Goal: Task Accomplishment & Management: Use online tool/utility

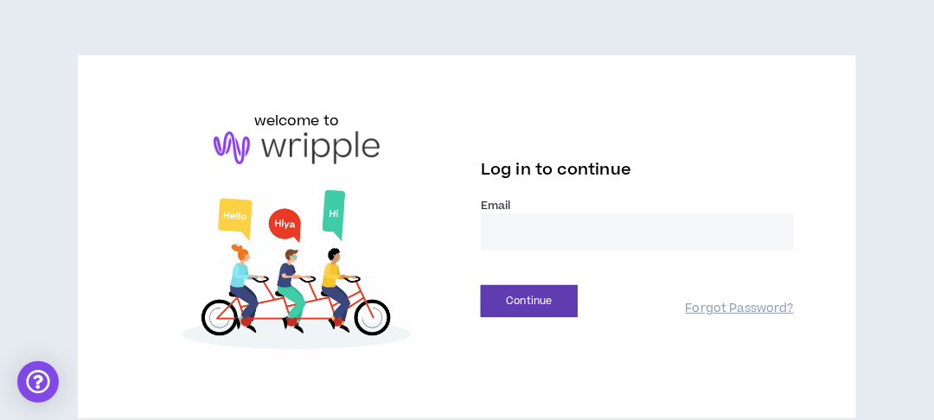
click at [534, 233] on input "email" at bounding box center [637, 232] width 313 height 37
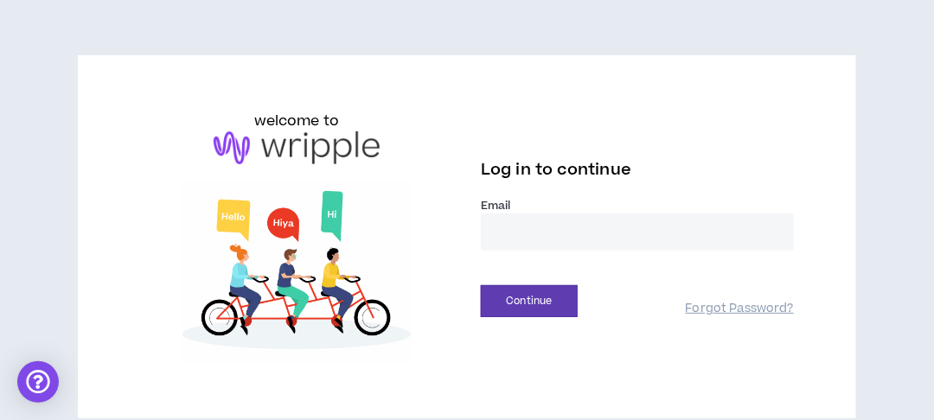
type input "**********"
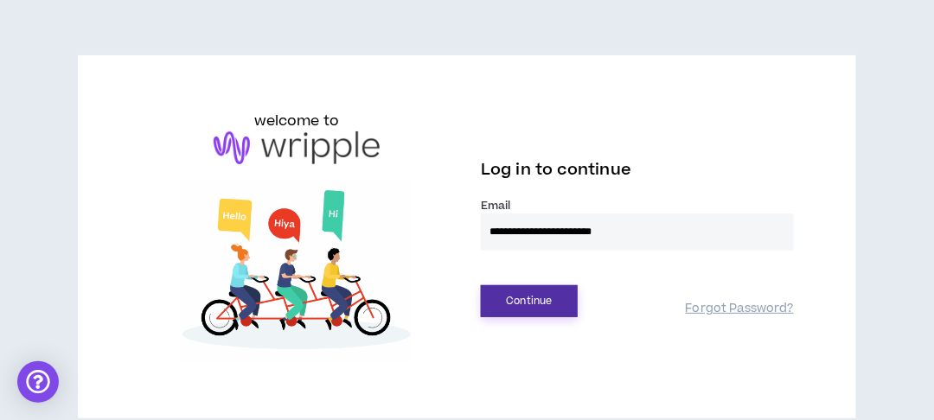
click at [533, 304] on button "Continue" at bounding box center [529, 301] width 97 height 32
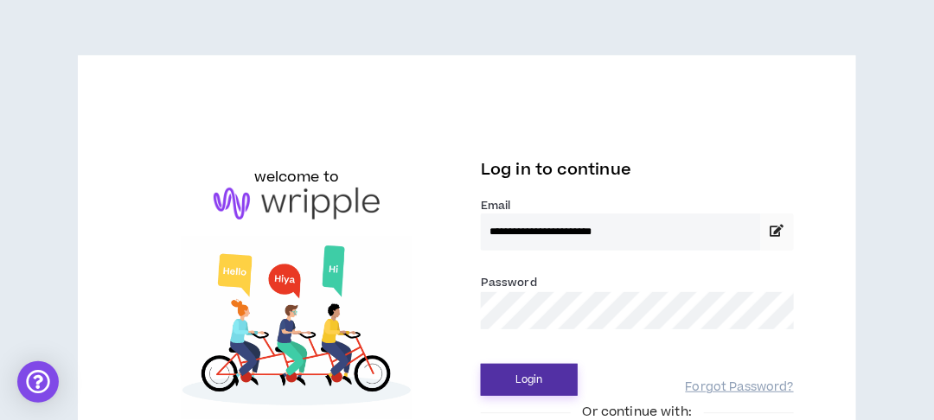
click at [543, 375] on button "Login" at bounding box center [529, 380] width 97 height 32
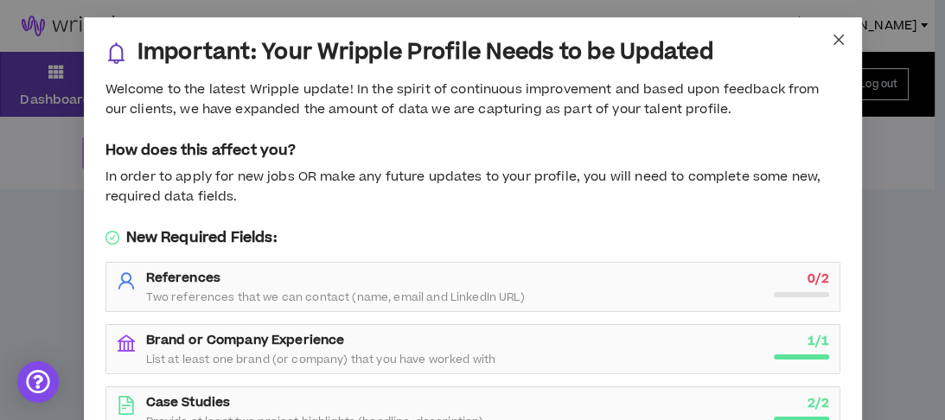
click at [833, 42] on icon "close" at bounding box center [839, 40] width 14 height 14
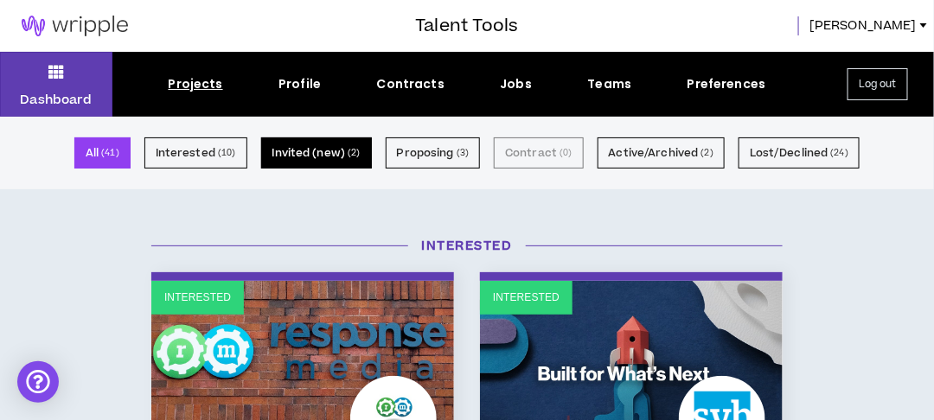
click at [329, 155] on button "Invited (new) ( 2 )" at bounding box center [316, 152] width 111 height 31
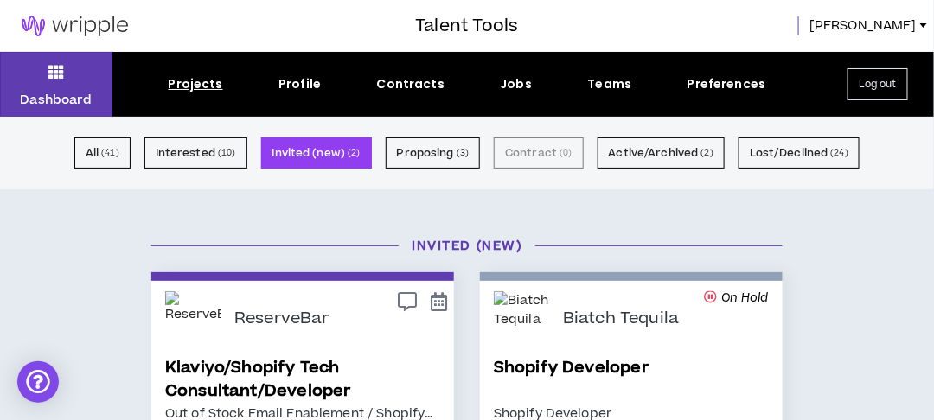
scroll to position [69, 0]
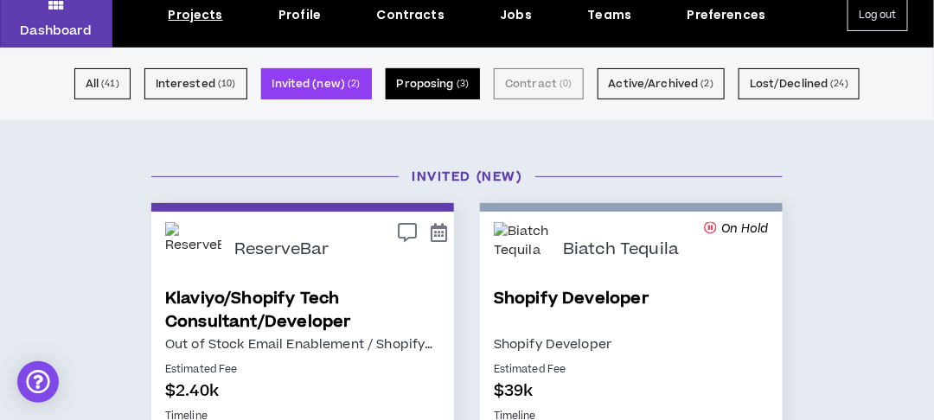
click at [457, 82] on small "( 3 )" at bounding box center [463, 84] width 12 height 16
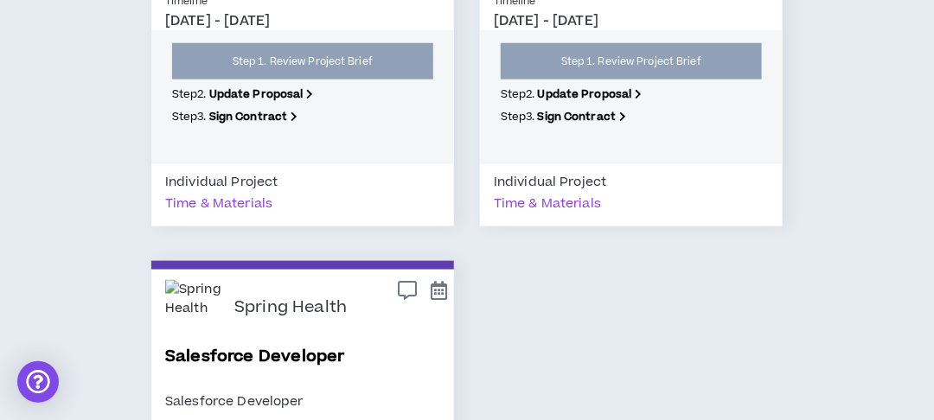
scroll to position [692, 0]
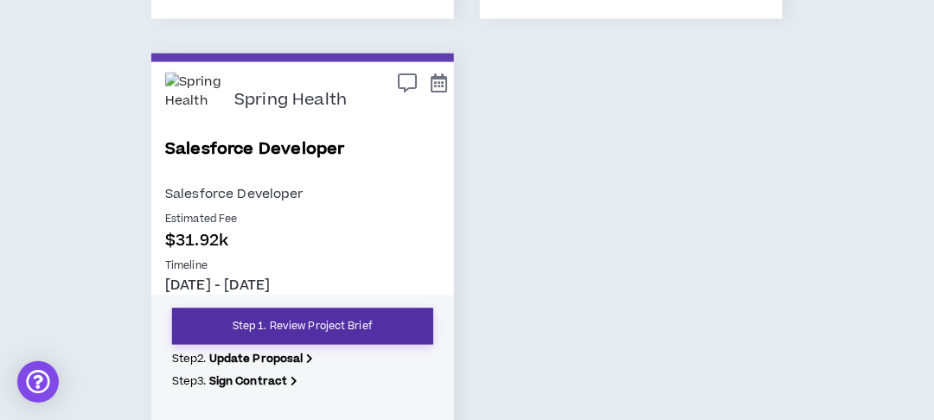
click at [328, 330] on link "Step 1. Review Project Brief" at bounding box center [302, 327] width 261 height 36
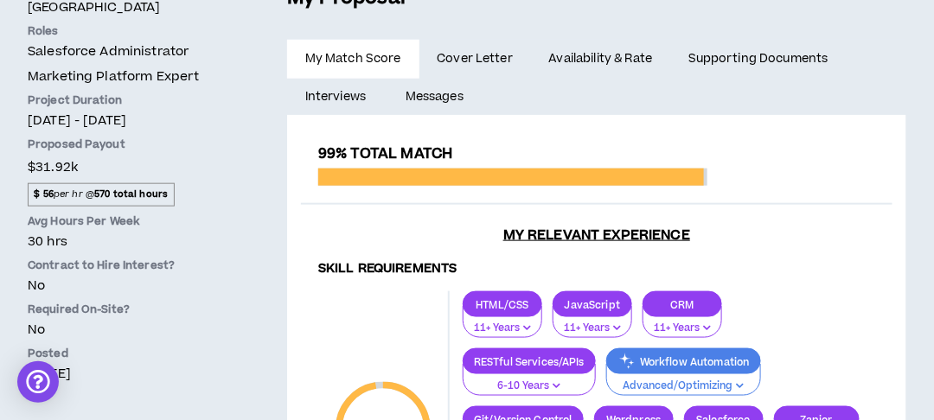
scroll to position [69, 0]
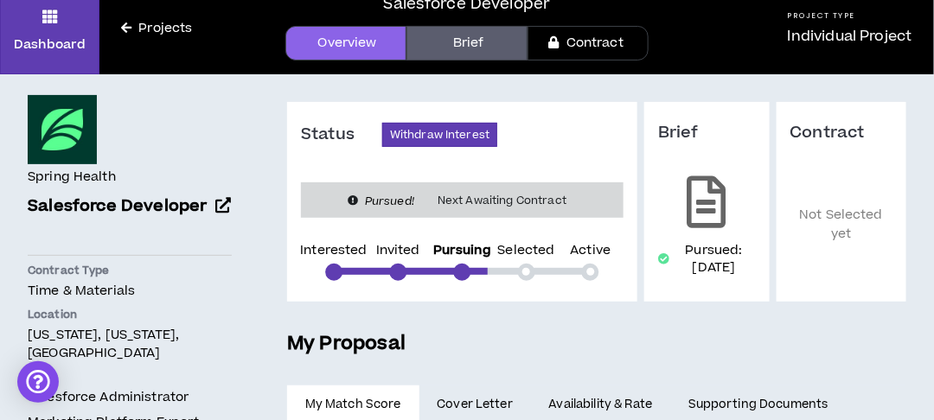
click at [523, 267] on div at bounding box center [526, 272] width 17 height 17
click at [451, 271] on div "Pursuing" at bounding box center [462, 263] width 58 height 36
click at [457, 269] on div at bounding box center [461, 272] width 17 height 17
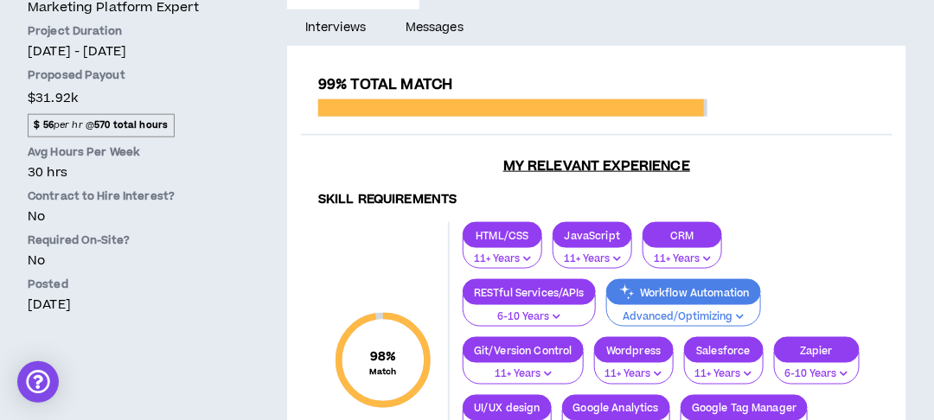
scroll to position [0, 0]
